Goal: Information Seeking & Learning: Learn about a topic

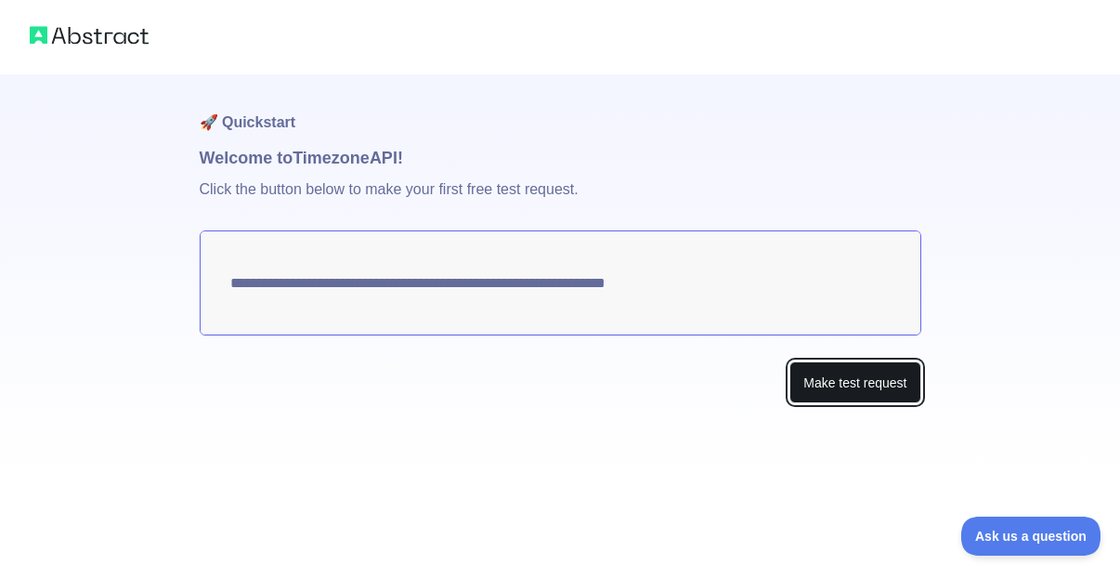
click at [845, 386] on button "Make test request" at bounding box center [854, 382] width 131 height 42
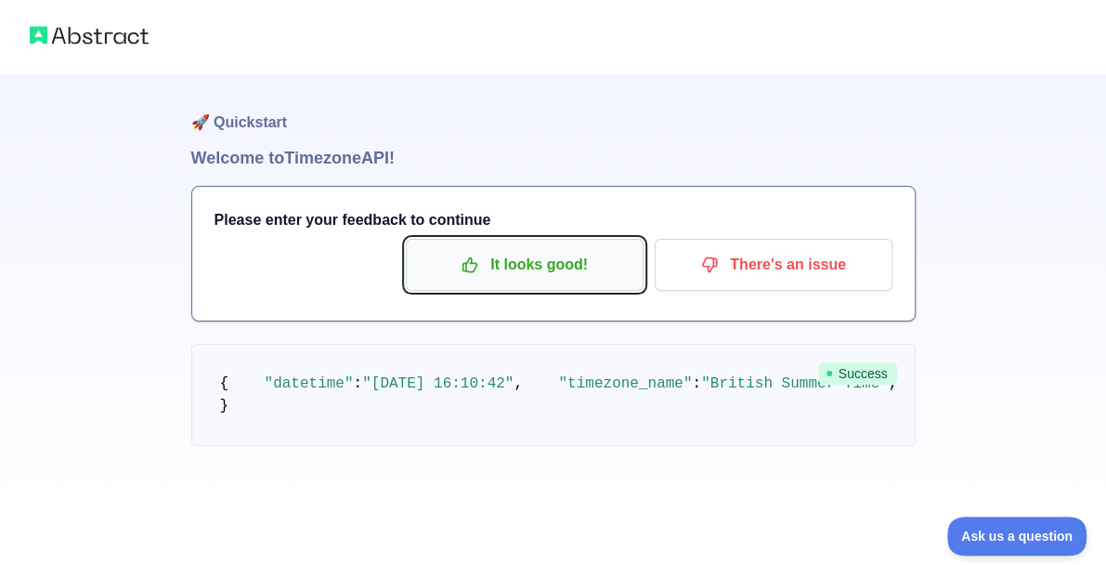
click at [519, 275] on p "It looks good!" at bounding box center [525, 265] width 210 height 32
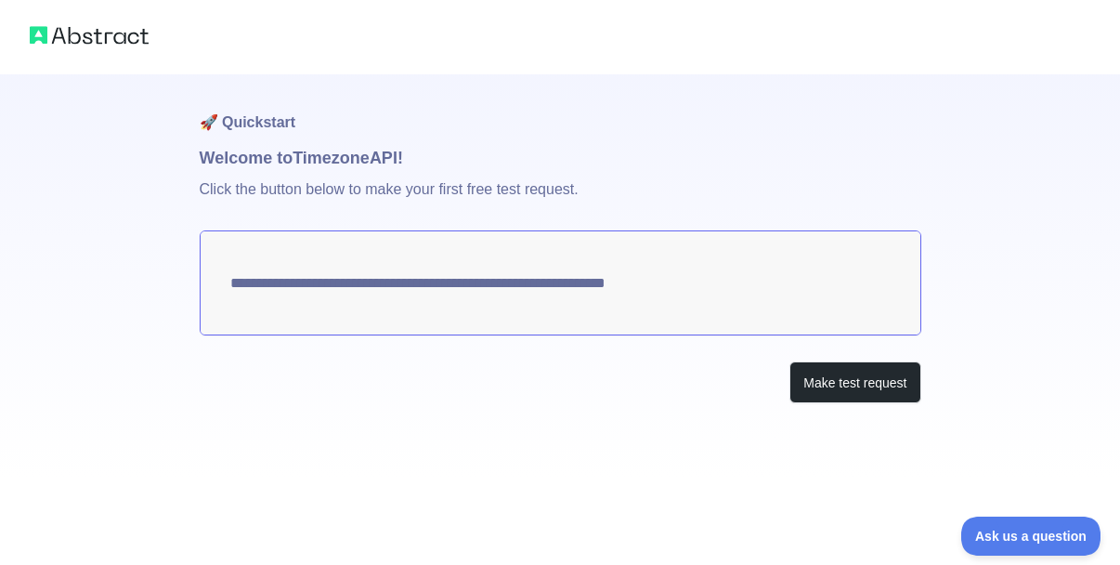
drag, startPoint x: 743, startPoint y: 296, endPoint x: 427, endPoint y: 280, distance: 316.2
click at [427, 280] on textarea "**********" at bounding box center [561, 282] width 722 height 105
click at [95, 46] on div at bounding box center [560, 37] width 1120 height 74
click at [97, 36] on img at bounding box center [89, 35] width 119 height 26
click at [57, 129] on div "**********" at bounding box center [560, 238] width 1120 height 477
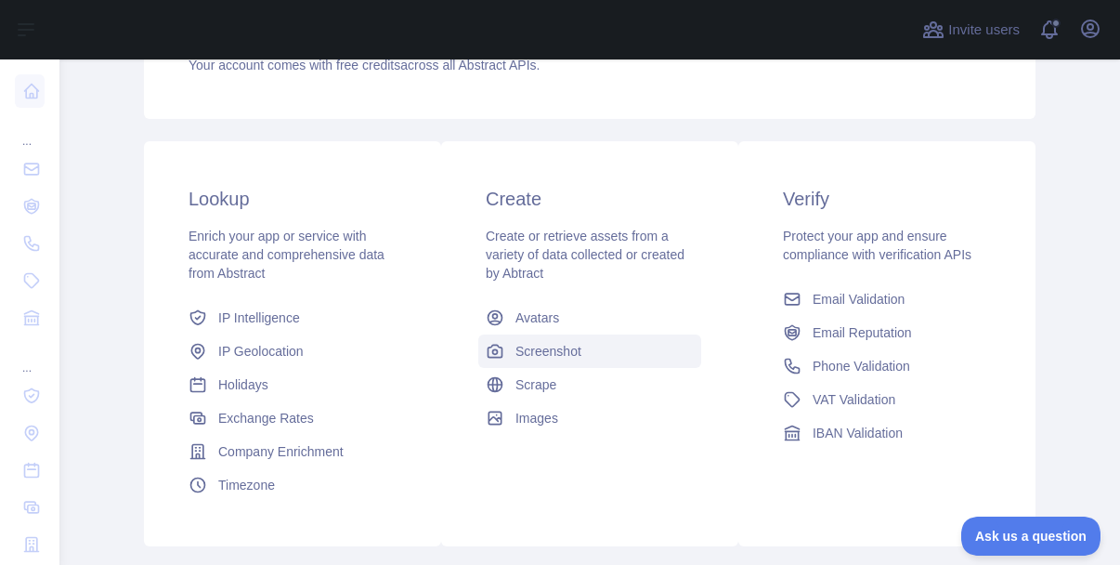
scroll to position [279, 0]
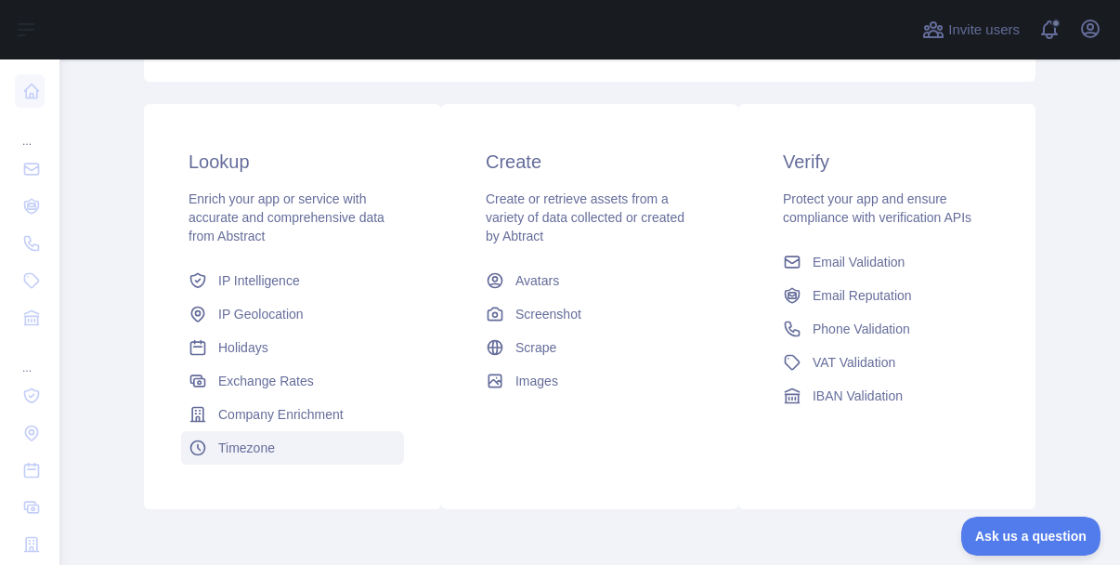
click at [229, 440] on span "Timezone" at bounding box center [246, 447] width 57 height 19
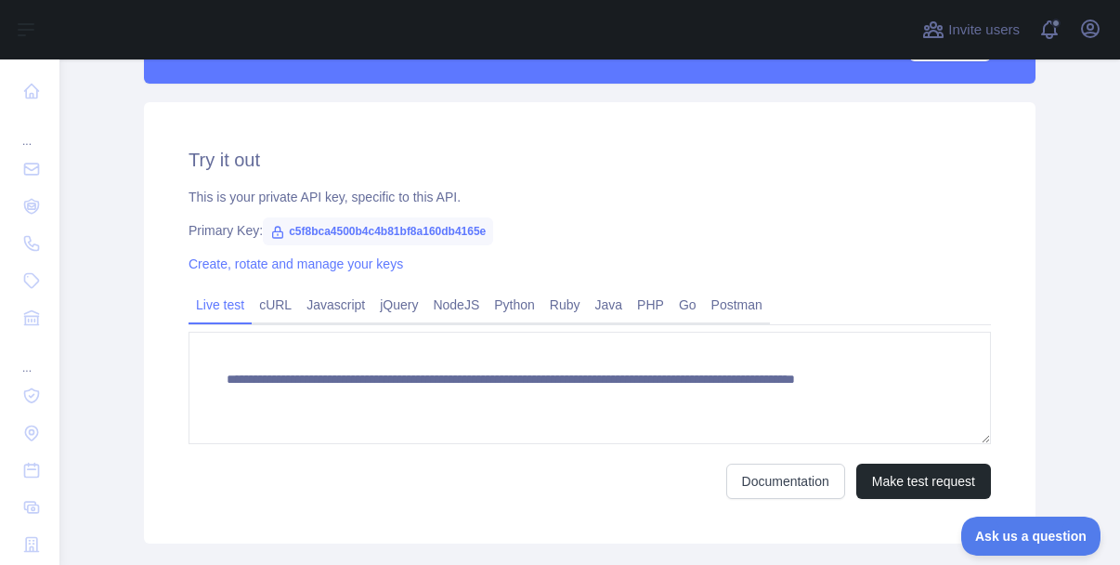
scroll to position [557, 0]
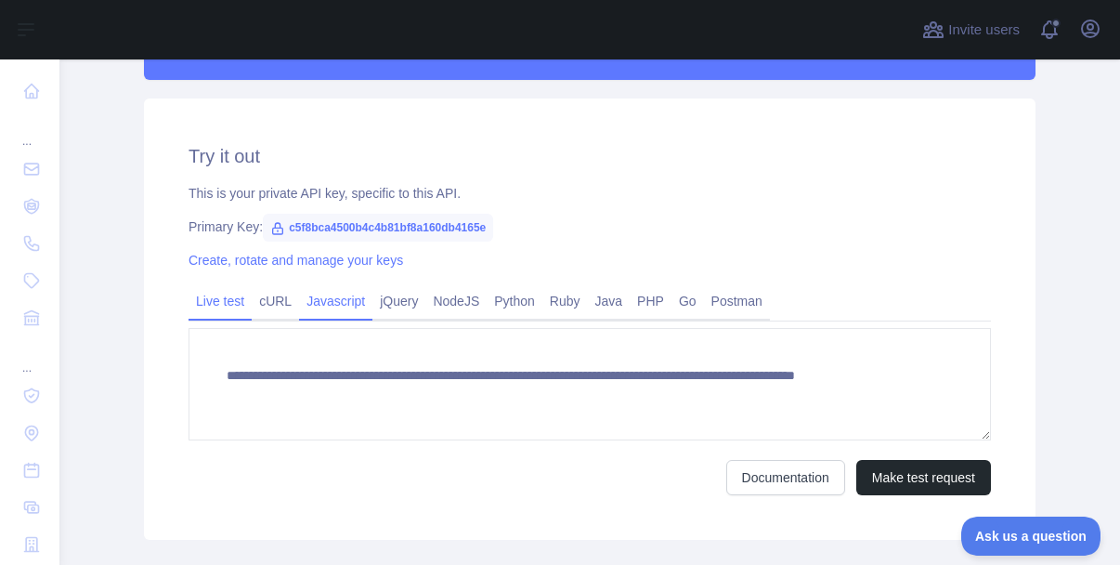
click at [329, 307] on link "Javascript" at bounding box center [335, 301] width 73 height 30
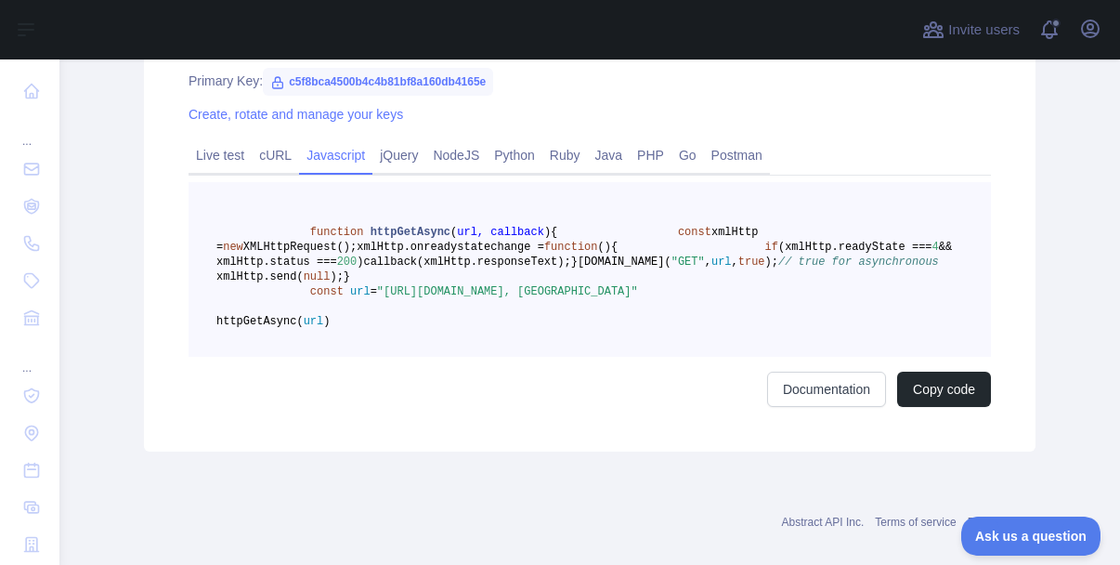
scroll to position [743, 0]
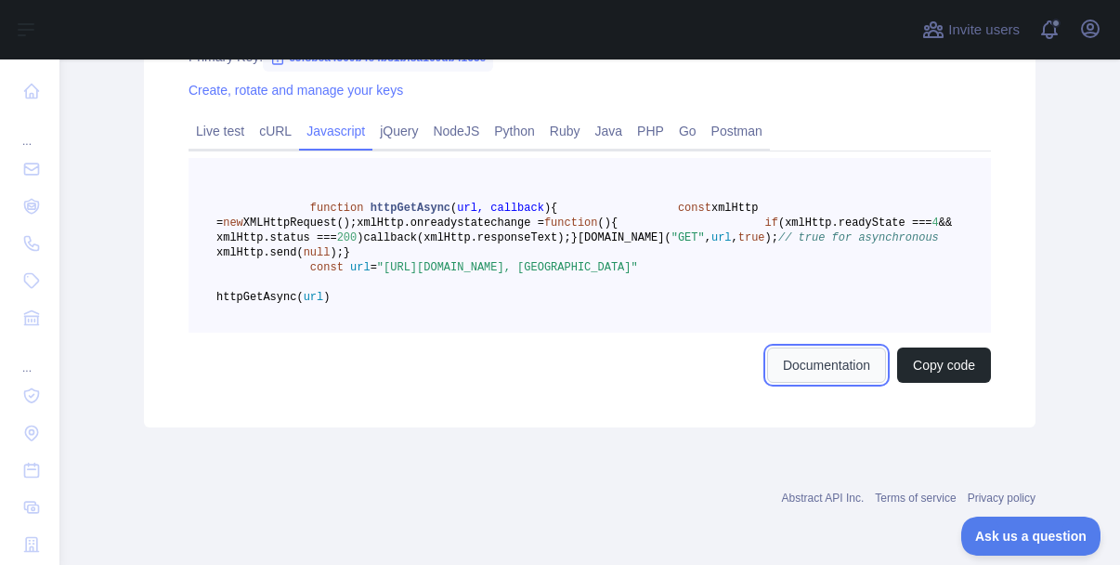
click at [825, 383] on link "Documentation" at bounding box center [826, 364] width 119 height 35
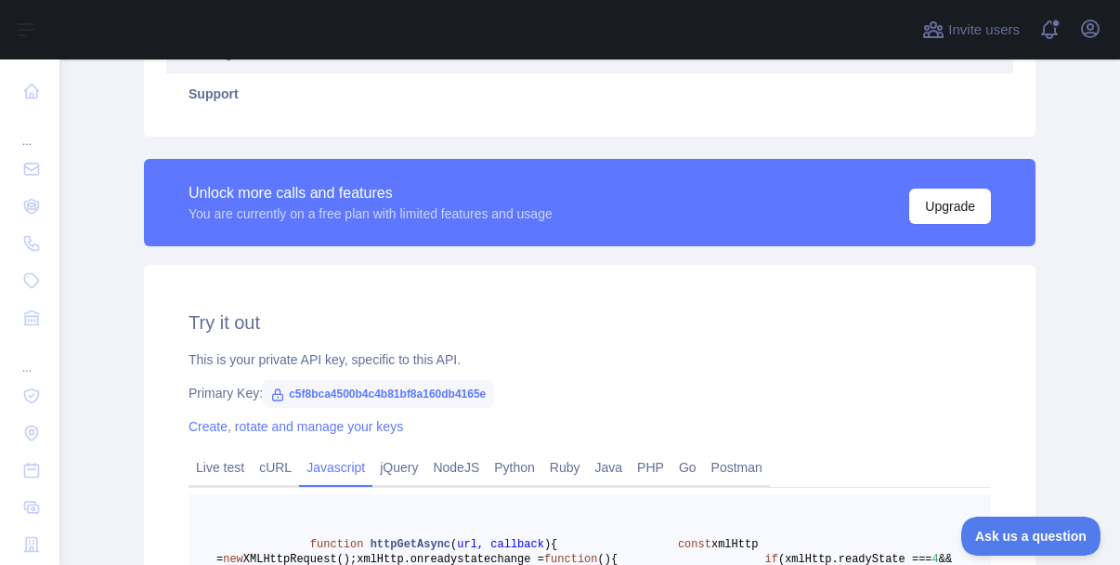
scroll to position [371, 0]
